Goal: Task Accomplishment & Management: Manage account settings

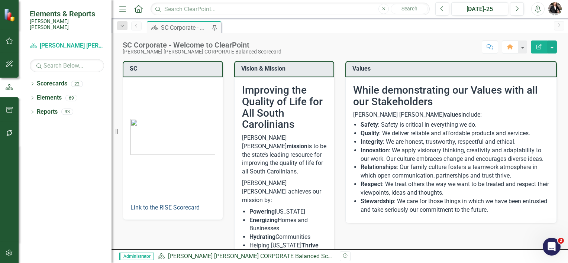
click at [183, 208] on link "Link to the RISE Scorecard" at bounding box center [165, 207] width 69 height 7
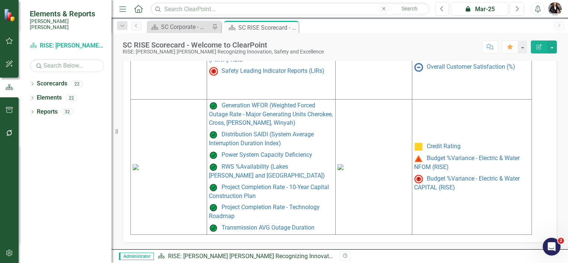
scroll to position [414, 0]
click at [139, 165] on img at bounding box center [136, 168] width 6 height 6
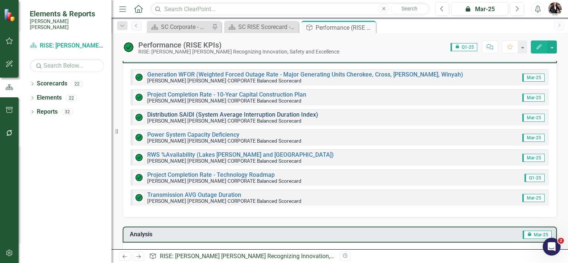
scroll to position [112, 0]
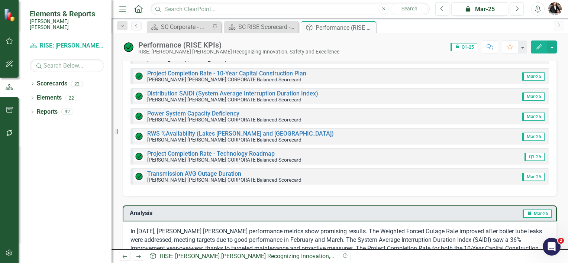
click at [520, 9] on button "Next" at bounding box center [517, 8] width 14 height 13
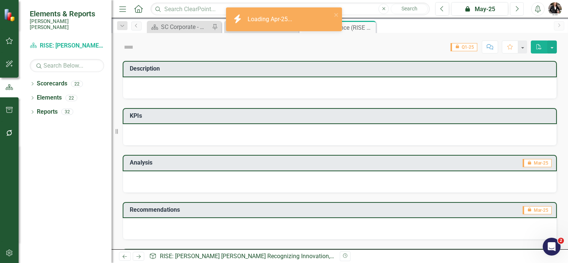
click at [520, 9] on button "Next" at bounding box center [517, 8] width 14 height 13
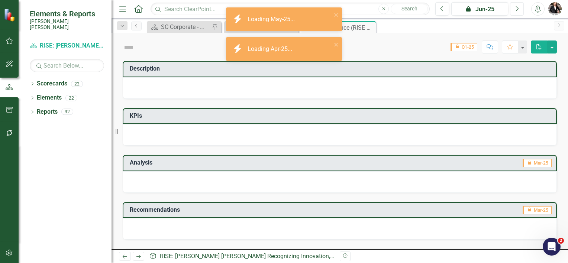
click at [520, 9] on button "Next" at bounding box center [517, 8] width 14 height 13
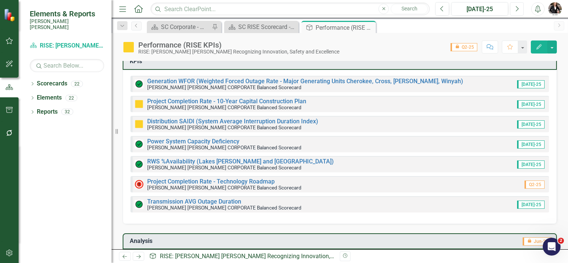
scroll to position [112, 0]
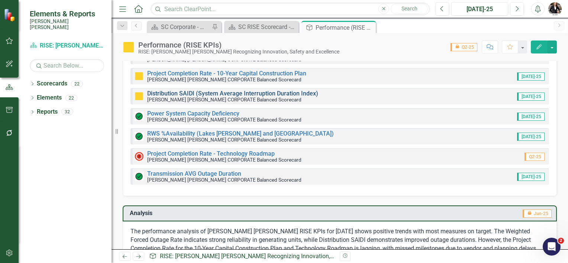
click at [184, 93] on link "Distribution SAIDI (System Average Interruption Duration Index)" at bounding box center [232, 93] width 171 height 7
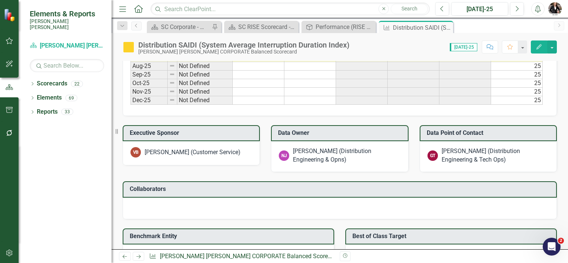
scroll to position [632, 0]
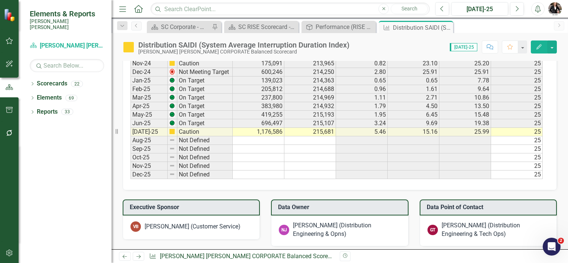
click at [224, 119] on td "On Target" at bounding box center [204, 123] width 55 height 9
click at [539, 49] on icon "Edit" at bounding box center [539, 46] width 7 height 5
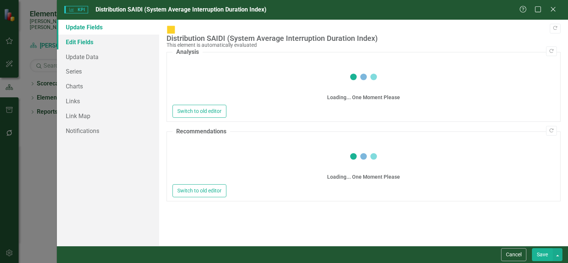
click at [81, 43] on link "Edit Fields" at bounding box center [108, 42] width 102 height 15
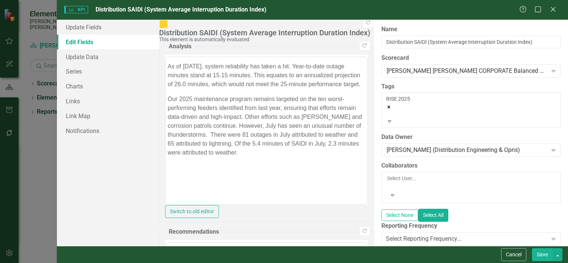
scroll to position [0, 0]
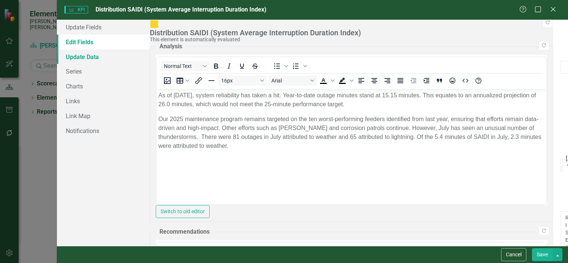
click at [84, 55] on link "Update Data" at bounding box center [103, 56] width 93 height 15
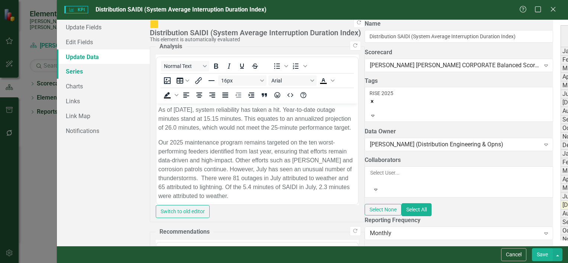
click at [77, 73] on link "Series" at bounding box center [103, 71] width 93 height 15
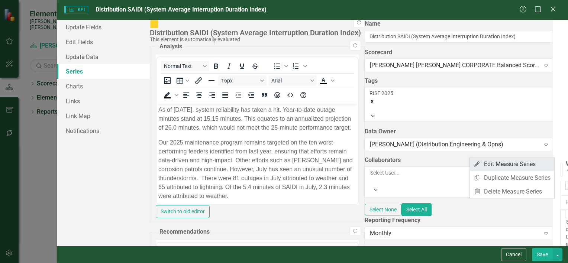
click at [498, 162] on link "Edit Edit Measure Series" at bounding box center [512, 164] width 84 height 14
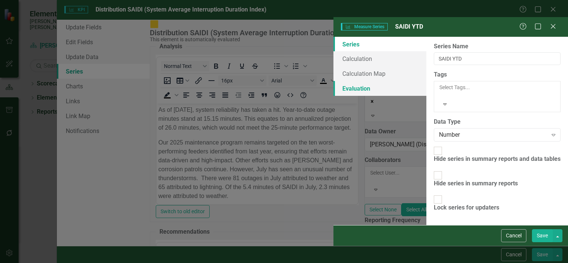
click at [334, 81] on link "Evaluation" at bounding box center [380, 88] width 93 height 15
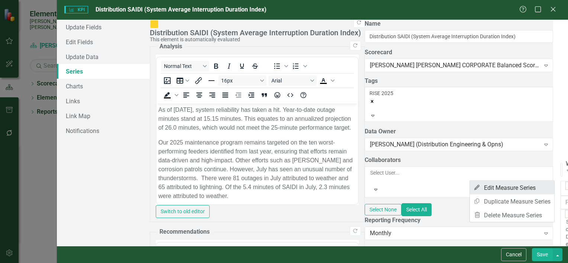
click at [506, 188] on link "Edit Edit Measure Series" at bounding box center [512, 188] width 84 height 14
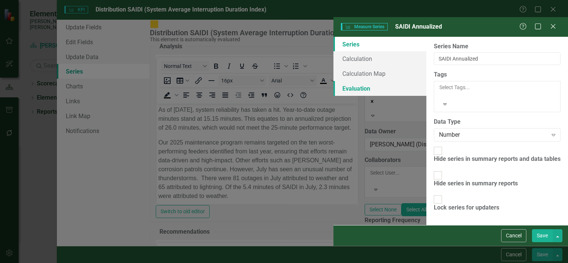
click at [334, 81] on link "Evaluation" at bounding box center [380, 88] width 93 height 15
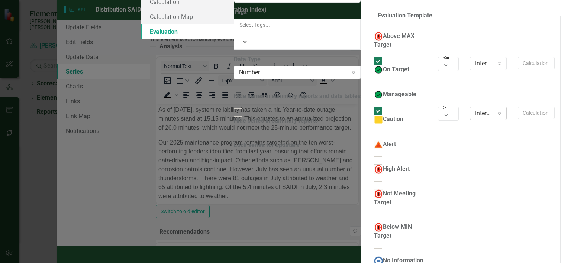
click at [496, 110] on icon "Expand" at bounding box center [499, 113] width 7 height 6
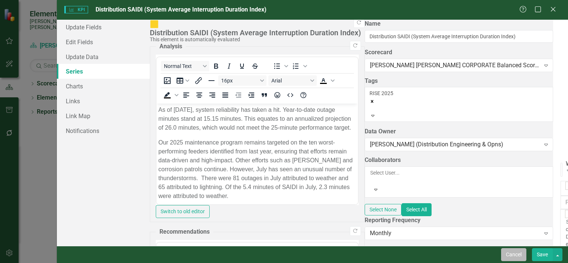
click at [515, 253] on button "Cancel" at bounding box center [513, 254] width 25 height 13
